Goal: Find specific page/section: Find specific page/section

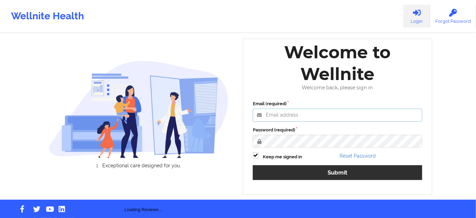
type input "[PERSON_NAME][EMAIL_ADDRESS][PERSON_NAME][DOMAIN_NAME]"
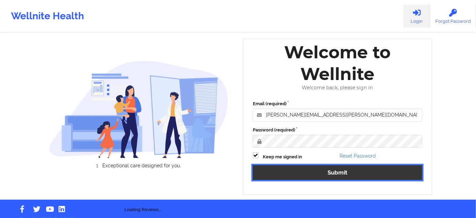
click at [295, 168] on button "Submit" at bounding box center [337, 172] width 169 height 15
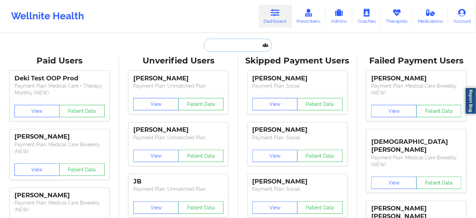
click at [233, 44] on input "text" at bounding box center [238, 45] width 68 height 13
paste input "[PERSON_NAME]"
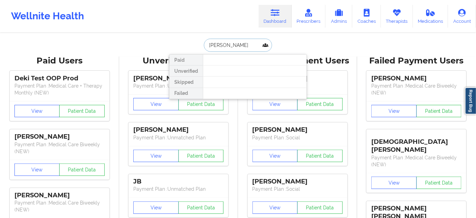
click at [206, 41] on input "[PERSON_NAME]" at bounding box center [238, 45] width 68 height 13
click at [221, 42] on input "[PERSON_NAME]" at bounding box center [238, 45] width 68 height 13
click at [205, 45] on input "[PERSON_NAME]" at bounding box center [238, 45] width 68 height 13
paste input "[PERSON_NAME]"
paste input "text"
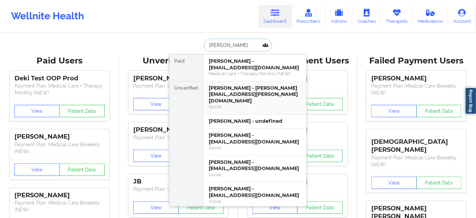
type input "[PERSON_NAME]"
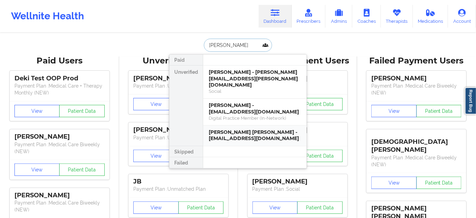
click at [236, 129] on div "[PERSON_NAME] [PERSON_NAME] - [EMAIL_ADDRESS][DOMAIN_NAME]" at bounding box center [255, 135] width 92 height 13
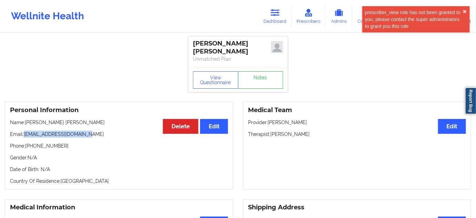
drag, startPoint x: 24, startPoint y: 129, endPoint x: 104, endPoint y: 124, distance: 80.4
click at [104, 124] on div "Personal Information Edit Delete Name: [PERSON_NAME] [PERSON_NAME] Email: [EMAI…" at bounding box center [119, 146] width 228 height 88
copy p "[EMAIL_ADDRESS][DOMAIN_NAME]"
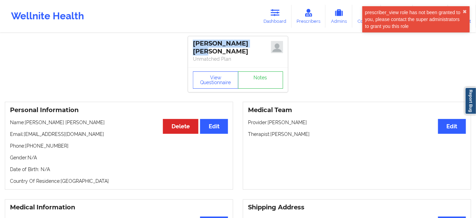
drag, startPoint x: 194, startPoint y: 41, endPoint x: 253, endPoint y: 42, distance: 58.9
click at [253, 42] on div "[PERSON_NAME] [PERSON_NAME]" at bounding box center [238, 48] width 90 height 16
copy div "[PERSON_NAME] [PERSON_NAME]"
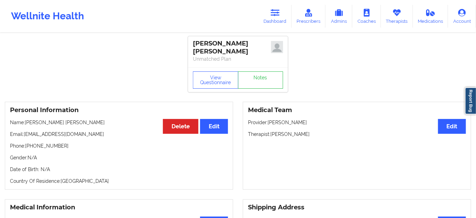
click at [238, 60] on div "[PERSON_NAME] [PERSON_NAME] Unmatched Plan" at bounding box center [238, 51] width 100 height 31
drag, startPoint x: 209, startPoint y: 42, endPoint x: 261, endPoint y: 43, distance: 51.7
click at [261, 43] on div "[PERSON_NAME] [PERSON_NAME]" at bounding box center [238, 48] width 90 height 16
copy div "[PERSON_NAME]"
click at [275, 19] on link "Dashboard" at bounding box center [275, 16] width 33 height 23
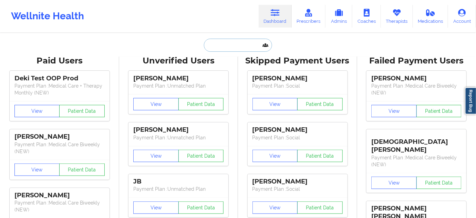
click at [246, 51] on input "text" at bounding box center [238, 45] width 68 height 13
paste input "[PERSON_NAME]"
type input "[PERSON_NAME]"
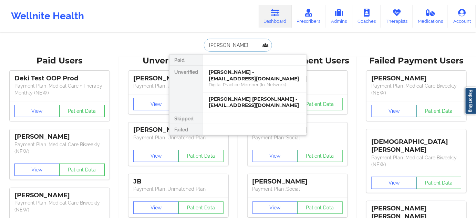
click at [234, 77] on div "[PERSON_NAME] - [EMAIL_ADDRESS][DOMAIN_NAME]" at bounding box center [255, 75] width 92 height 13
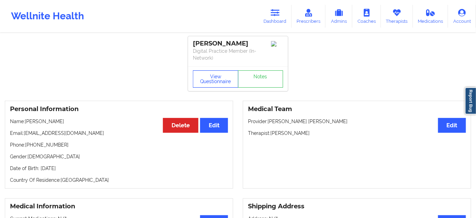
click at [219, 87] on button "View Questionnaire" at bounding box center [215, 78] width 45 height 17
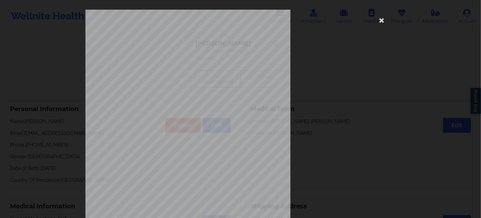
scroll to position [111, 0]
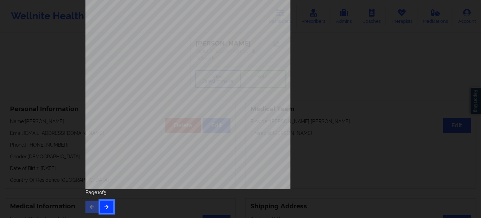
click at [107, 204] on icon "button" at bounding box center [107, 206] width 6 height 4
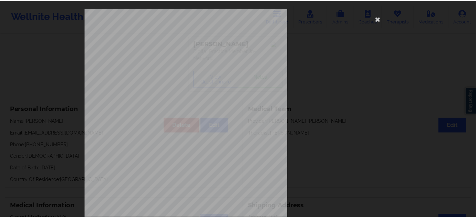
scroll to position [0, 0]
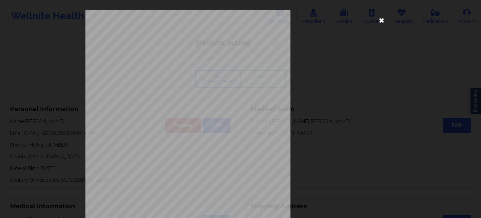
click at [384, 18] on icon at bounding box center [381, 19] width 11 height 11
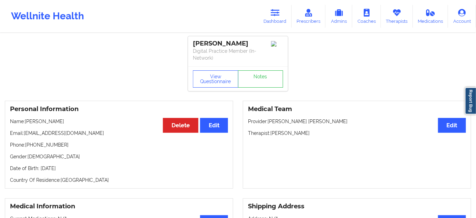
click at [226, 41] on div "[PERSON_NAME]" at bounding box center [238, 44] width 90 height 8
copy div "[PERSON_NAME]"
click at [270, 17] on link "Dashboard" at bounding box center [275, 16] width 33 height 23
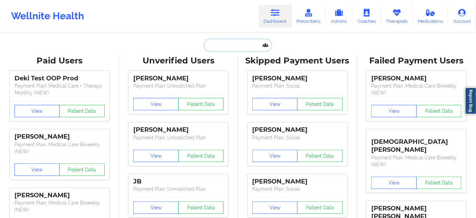
click at [246, 46] on input "text" at bounding box center [238, 45] width 68 height 13
paste input "[EMAIL_ADDRESS][DOMAIN_NAME]"
type input "[EMAIL_ADDRESS][DOMAIN_NAME]"
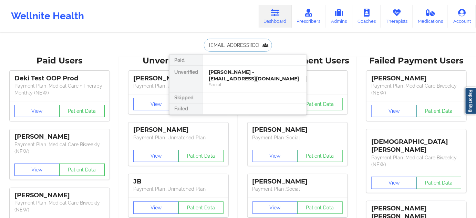
click at [235, 76] on div "[PERSON_NAME] - [EMAIL_ADDRESS][DOMAIN_NAME]" at bounding box center [255, 75] width 92 height 13
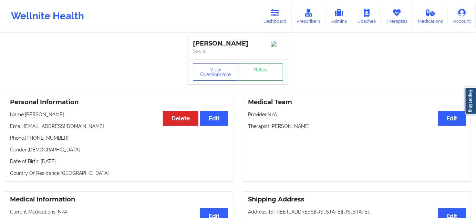
drag, startPoint x: 271, startPoint y: 129, endPoint x: 320, endPoint y: 131, distance: 48.2
click at [320, 129] on p "Therapist: [PERSON_NAME]" at bounding box center [357, 126] width 218 height 7
copy p "[PERSON_NAME]"
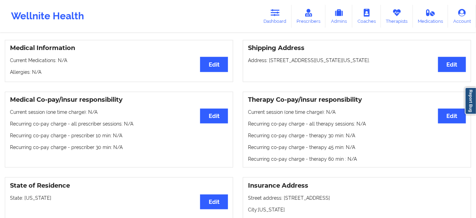
scroll to position [208, 0]
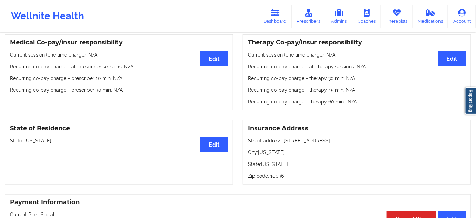
drag, startPoint x: 282, startPoint y: 143, endPoint x: 337, endPoint y: 138, distance: 54.6
click at [337, 138] on p "Street address: [STREET_ADDRESS]" at bounding box center [357, 140] width 218 height 7
copy p "[STREET_ADDRESS]"
drag, startPoint x: 258, startPoint y: 153, endPoint x: 285, endPoint y: 152, distance: 27.3
click at [285, 152] on p "City: [US_STATE]" at bounding box center [357, 152] width 218 height 7
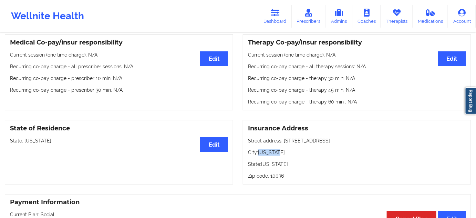
copy p "[US_STATE]"
click at [276, 174] on p "Zip code: 10036" at bounding box center [357, 175] width 218 height 7
copy p "10036"
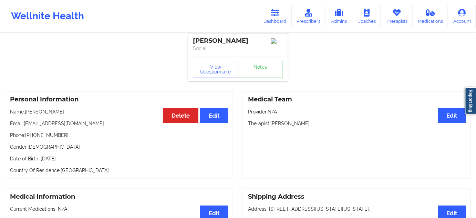
scroll to position [0, 0]
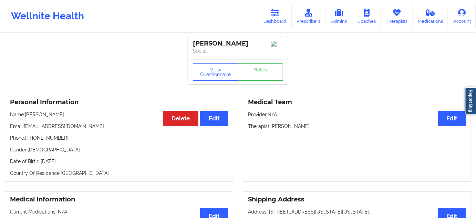
click at [224, 42] on div "[PERSON_NAME]" at bounding box center [238, 44] width 90 height 8
copy div "[PERSON_NAME]"
click at [201, 42] on div "[PERSON_NAME]" at bounding box center [238, 44] width 90 height 8
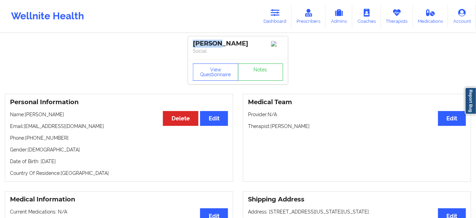
copy div "[PERSON_NAME]"
click at [273, 74] on link "Notes" at bounding box center [260, 71] width 45 height 17
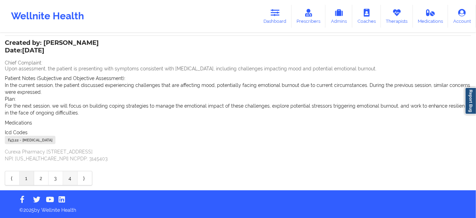
click at [69, 177] on link "4" at bounding box center [70, 178] width 14 height 14
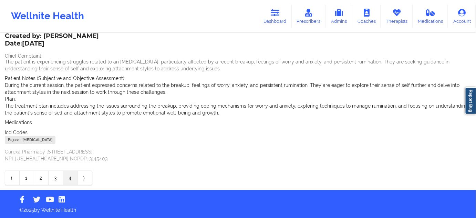
click at [14, 137] on div "F43.22 - [MEDICAL_DATA]" at bounding box center [30, 140] width 51 height 8
drag, startPoint x: 272, startPoint y: 17, endPoint x: 253, endPoint y: 32, distance: 23.8
click at [272, 17] on link "Dashboard" at bounding box center [275, 16] width 33 height 23
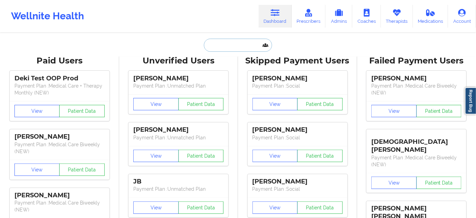
click at [222, 43] on input "text" at bounding box center [238, 45] width 68 height 13
type input "d"
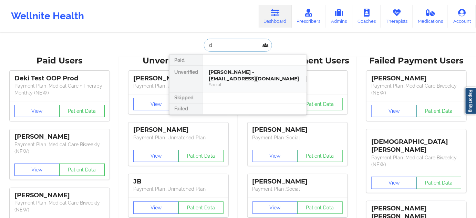
click at [230, 70] on div "[PERSON_NAME] - [EMAIL_ADDRESS][DOMAIN_NAME]" at bounding box center [255, 75] width 92 height 13
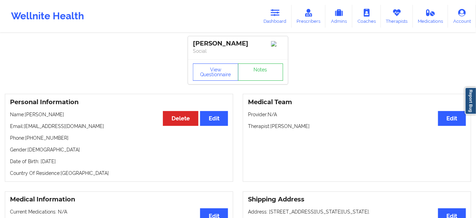
click at [34, 141] on p "Phone: [PHONE_NUMBER]" at bounding box center [119, 137] width 218 height 7
drag, startPoint x: 195, startPoint y: 43, endPoint x: 242, endPoint y: 41, distance: 47.9
click at [244, 41] on div "[PERSON_NAME]" at bounding box center [238, 44] width 90 height 8
click at [47, 139] on p "Phone: [PHONE_NUMBER]" at bounding box center [119, 137] width 218 height 7
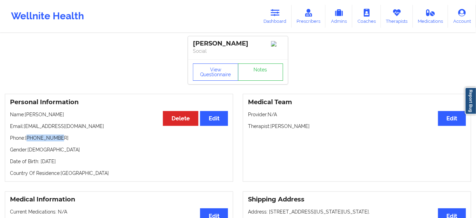
click at [47, 139] on p "Phone: [PHONE_NUMBER]" at bounding box center [119, 137] width 218 height 7
click at [204, 44] on div "[PERSON_NAME]" at bounding box center [238, 44] width 90 height 8
drag, startPoint x: 274, startPoint y: 17, endPoint x: 265, endPoint y: 25, distance: 12.4
click at [274, 17] on link "Dashboard" at bounding box center [275, 16] width 33 height 23
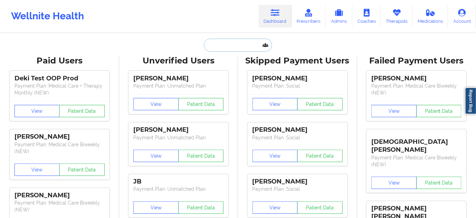
click at [246, 50] on input "text" at bounding box center [238, 45] width 68 height 13
paste input "[PERSON_NAME]"
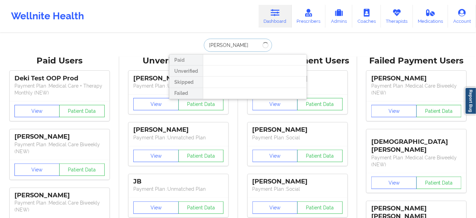
type input "[PERSON_NAME]"
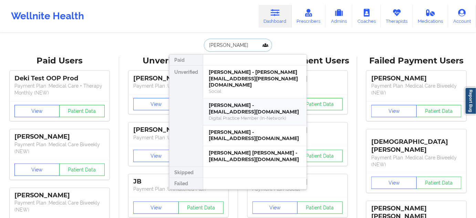
click at [246, 102] on div "[PERSON_NAME] - [EMAIL_ADDRESS][DOMAIN_NAME]" at bounding box center [255, 108] width 92 height 13
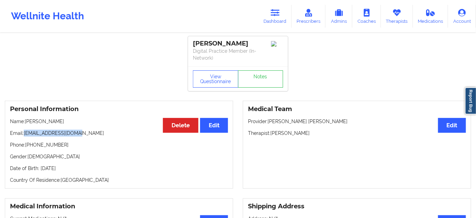
drag, startPoint x: 24, startPoint y: 131, endPoint x: 92, endPoint y: 127, distance: 68.6
click at [92, 127] on div "Personal Information Edit Delete Name: [PERSON_NAME] Email: [EMAIL_ADDRESS][DOM…" at bounding box center [119, 145] width 228 height 88
click at [275, 17] on link "Dashboard" at bounding box center [275, 16] width 33 height 23
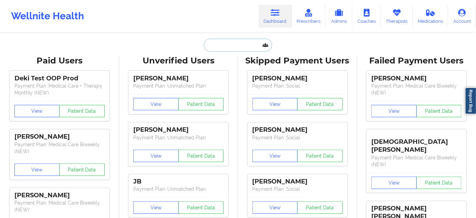
click at [228, 44] on input "text" at bounding box center [238, 45] width 68 height 13
paste input "[PERSON_NAME]"
type input "[PERSON_NAME]"
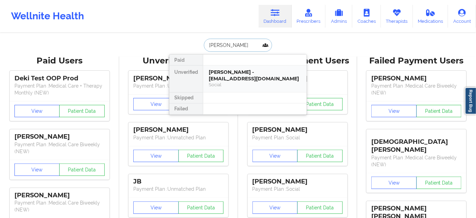
click at [229, 74] on div "[PERSON_NAME] - [EMAIL_ADDRESS][DOMAIN_NAME]" at bounding box center [255, 75] width 92 height 13
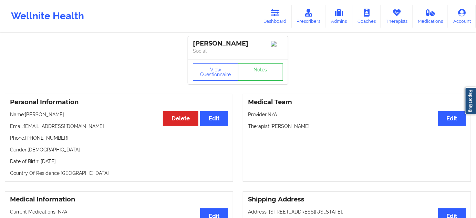
drag, startPoint x: 256, startPoint y: 41, endPoint x: 186, endPoint y: 40, distance: 69.9
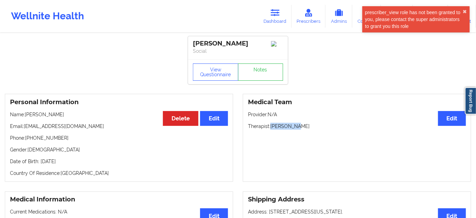
drag, startPoint x: 272, startPoint y: 130, endPoint x: 301, endPoint y: 128, distance: 29.0
click at [301, 128] on p "Therapist: [PERSON_NAME]" at bounding box center [357, 126] width 218 height 7
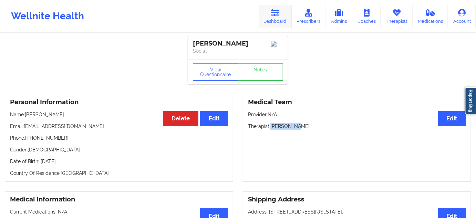
click at [283, 22] on link "Dashboard" at bounding box center [275, 16] width 33 height 23
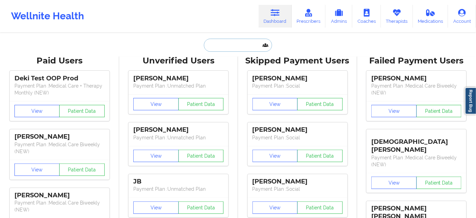
click at [251, 49] on input "text" at bounding box center [238, 45] width 68 height 13
paste input "[PERSON_NAME]"
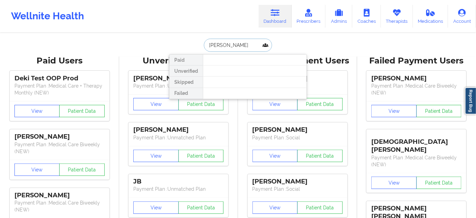
click at [225, 45] on input "[PERSON_NAME]" at bounding box center [238, 45] width 68 height 13
type input "ABBEY"
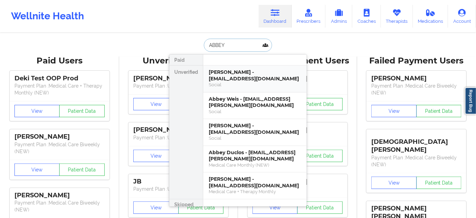
click at [226, 78] on div "[PERSON_NAME] - [EMAIL_ADDRESS][DOMAIN_NAME]" at bounding box center [255, 75] width 92 height 13
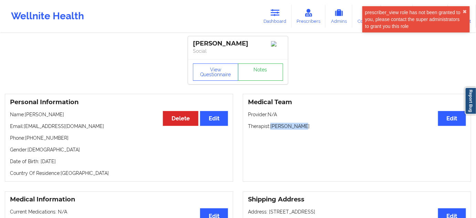
drag, startPoint x: 272, startPoint y: 128, endPoint x: 313, endPoint y: 124, distance: 41.5
click at [313, 124] on div "Medical Team Edit Provider: N/A Therapist: [PERSON_NAME]" at bounding box center [357, 138] width 228 height 88
click at [223, 42] on div "[PERSON_NAME]" at bounding box center [238, 44] width 90 height 8
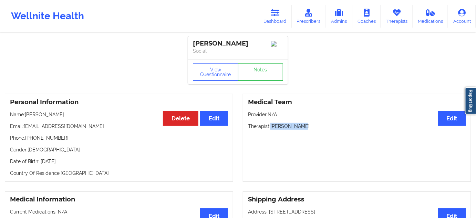
drag, startPoint x: 272, startPoint y: 127, endPoint x: 303, endPoint y: 127, distance: 31.3
click at [303, 127] on p "Therapist: [PERSON_NAME]" at bounding box center [357, 126] width 218 height 7
click at [271, 19] on link "Dashboard" at bounding box center [275, 16] width 33 height 23
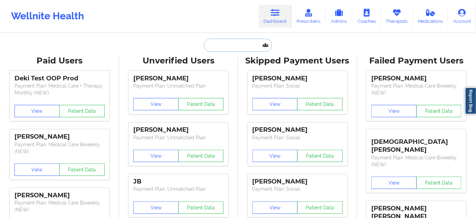
click at [248, 48] on input "text" at bounding box center [238, 45] width 68 height 13
paste input "[PERSON_NAME] [PERSON_NAME]"
type input "[PERSON_NAME] [PERSON_NAME]"
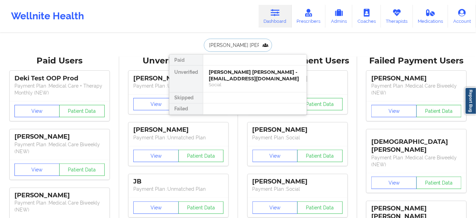
click at [229, 78] on div "[PERSON_NAME] [PERSON_NAME] - [EMAIL_ADDRESS][DOMAIN_NAME]" at bounding box center [255, 75] width 92 height 13
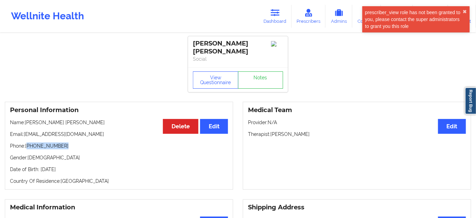
drag, startPoint x: 28, startPoint y: 140, endPoint x: 66, endPoint y: 140, distance: 37.9
click at [66, 142] on p "Phone: [PHONE_NUMBER]" at bounding box center [119, 145] width 218 height 7
click at [274, 16] on icon at bounding box center [275, 13] width 9 height 8
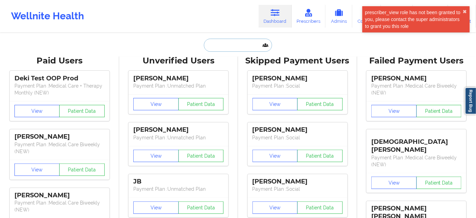
click at [252, 45] on input "text" at bounding box center [238, 45] width 68 height 13
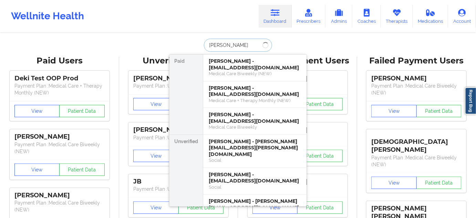
type input "[PERSON_NAME]"
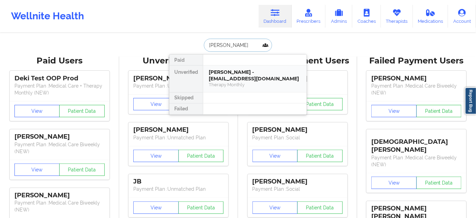
click at [223, 74] on div "[PERSON_NAME] - [EMAIL_ADDRESS][DOMAIN_NAME]" at bounding box center [255, 75] width 92 height 13
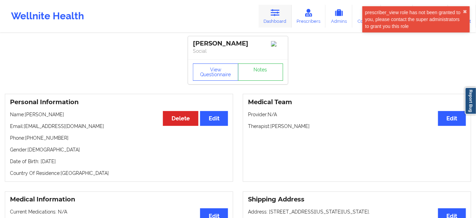
click at [274, 22] on link "Dashboard" at bounding box center [275, 16] width 33 height 23
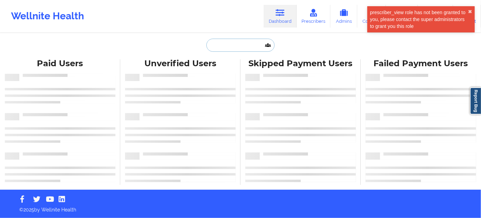
click at [241, 39] on input "text" at bounding box center [240, 45] width 68 height 13
paste input "[PERSON_NAME]"
type input "[PERSON_NAME]"
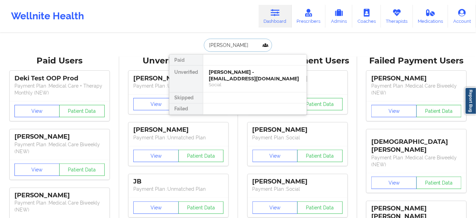
click at [226, 77] on div "[PERSON_NAME] - [EMAIL_ADDRESS][DOMAIN_NAME]" at bounding box center [255, 75] width 92 height 13
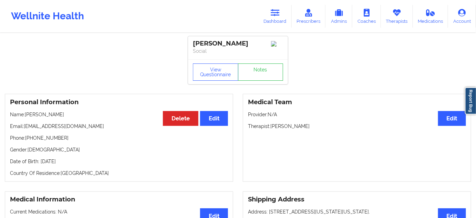
drag, startPoint x: 275, startPoint y: 21, endPoint x: 264, endPoint y: 28, distance: 12.9
click at [275, 21] on link "Dashboard" at bounding box center [275, 16] width 33 height 23
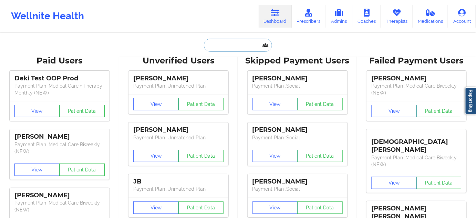
click at [229, 48] on input "text" at bounding box center [238, 45] width 68 height 13
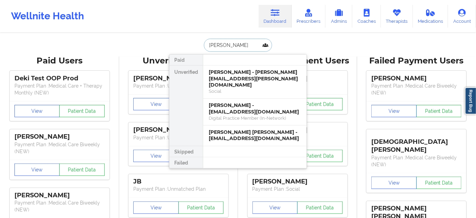
type input "[PERSON_NAME]"
click at [240, 102] on div "[PERSON_NAME] - [EMAIL_ADDRESS][DOMAIN_NAME]" at bounding box center [255, 108] width 92 height 13
